Goal: Task Accomplishment & Management: Manage account settings

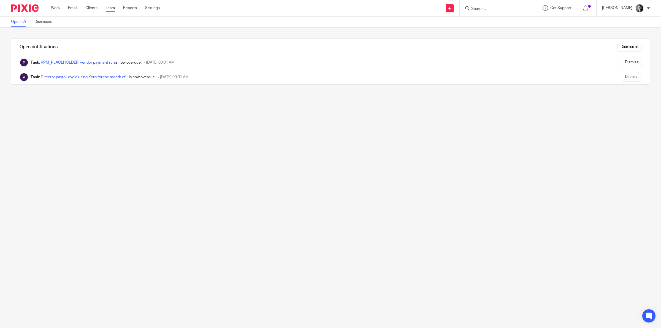
click at [112, 8] on link "Team" at bounding box center [110, 8] width 9 height 6
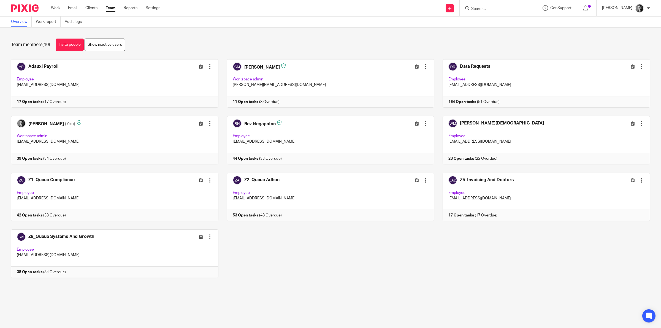
click at [589, 12] on div at bounding box center [586, 8] width 19 height 16
click at [588, 7] on icon at bounding box center [585, 9] width 6 height 6
